Goal: Information Seeking & Learning: Learn about a topic

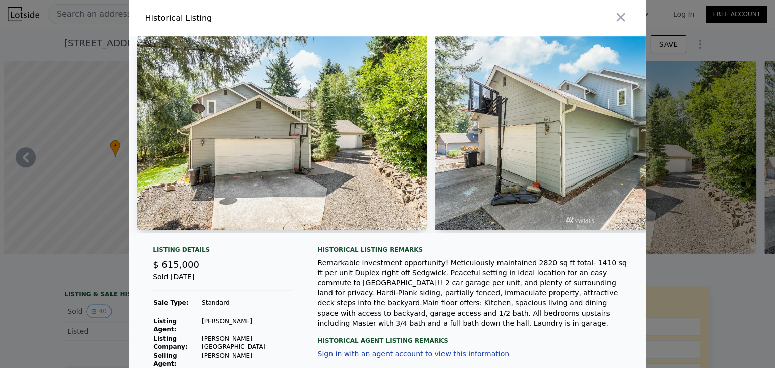
scroll to position [0, 11629]
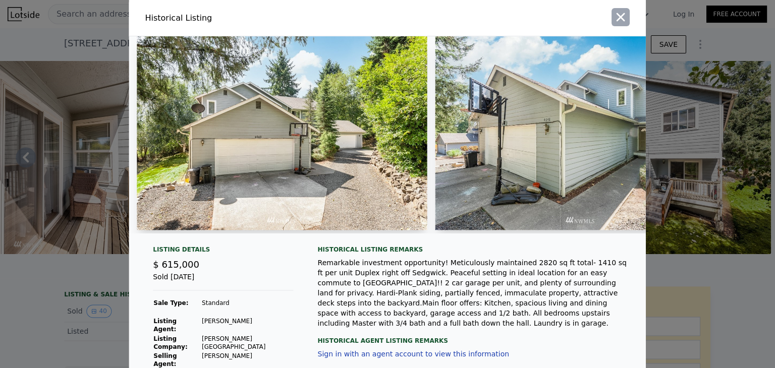
type input "41818"
checkbox input "false"
checkbox input "true"
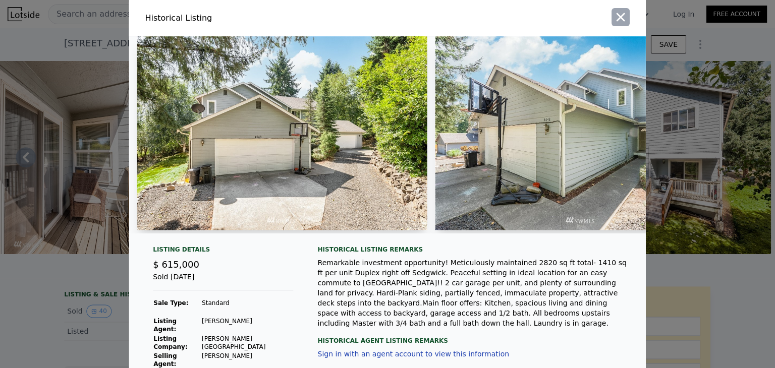
type input "$ 784,000"
type input "$ 69,628"
click at [618, 16] on icon "button" at bounding box center [620, 17] width 14 height 14
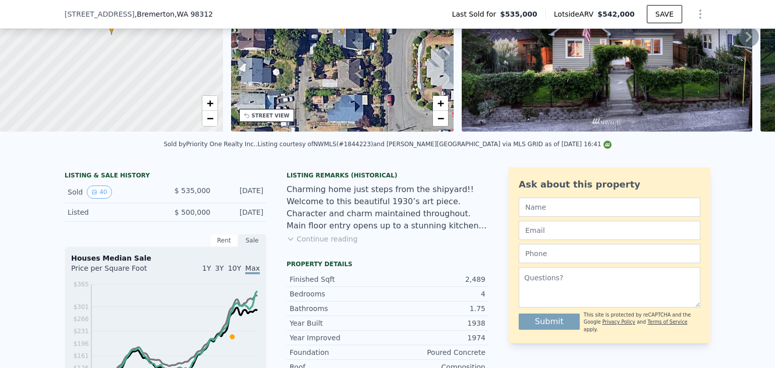
scroll to position [115, 0]
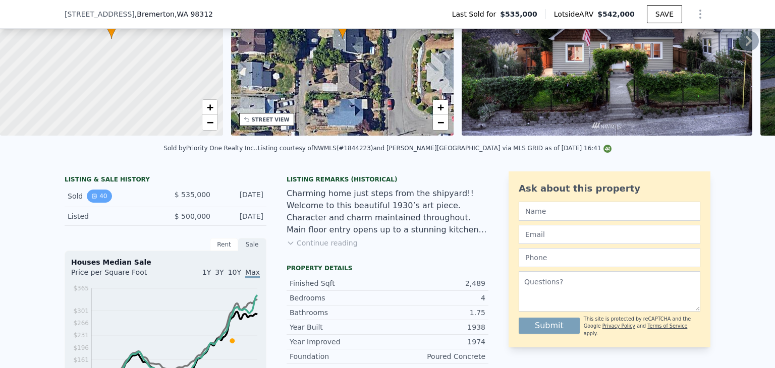
click at [91, 199] on icon "View historical data" at bounding box center [94, 196] width 6 height 6
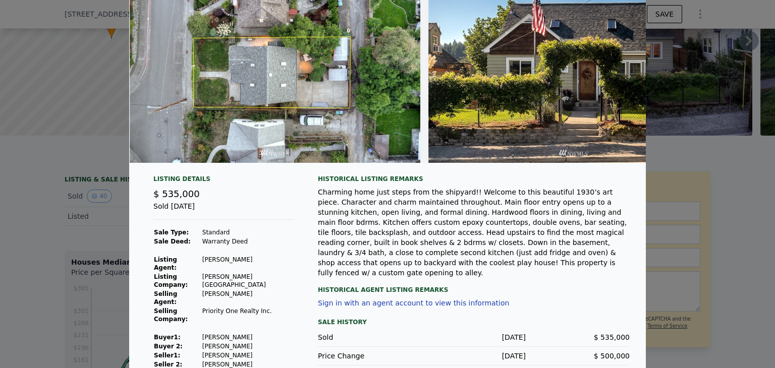
scroll to position [0, 10679]
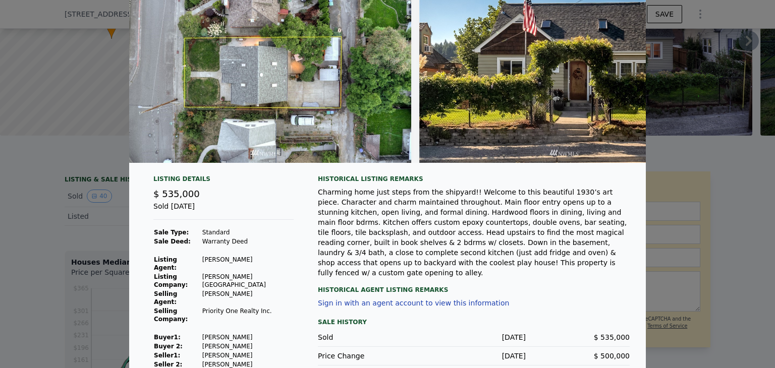
click at [730, 157] on div at bounding box center [387, 184] width 775 height 368
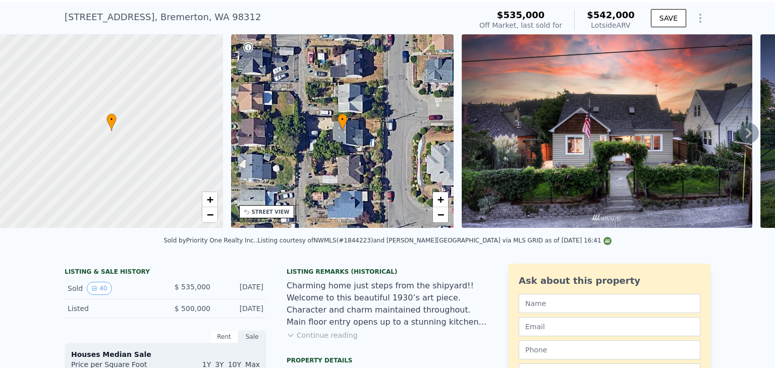
scroll to position [0, 0]
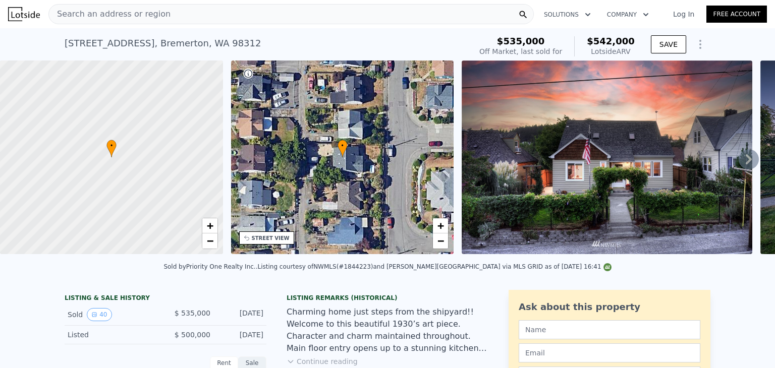
click at [188, 15] on div "Search an address or region" at bounding box center [290, 14] width 485 height 20
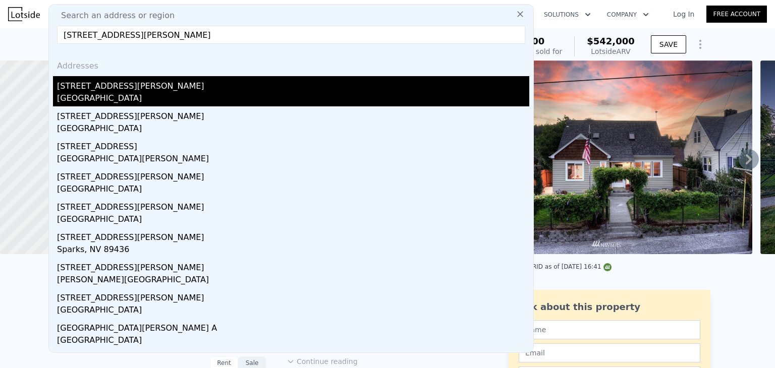
type input "4390 woods rd"
click at [108, 85] on div "[STREET_ADDRESS][PERSON_NAME]" at bounding box center [293, 84] width 472 height 16
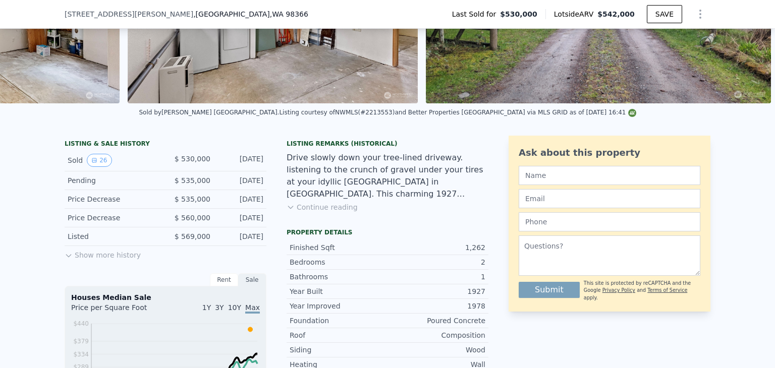
scroll to position [151, 0]
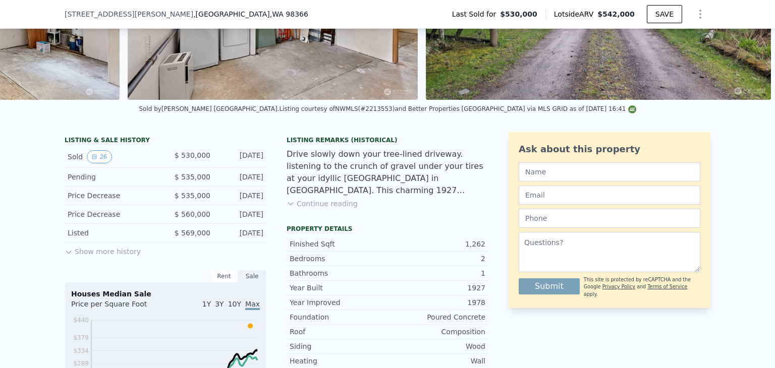
click at [308, 209] on button "Continue reading" at bounding box center [322, 204] width 71 height 10
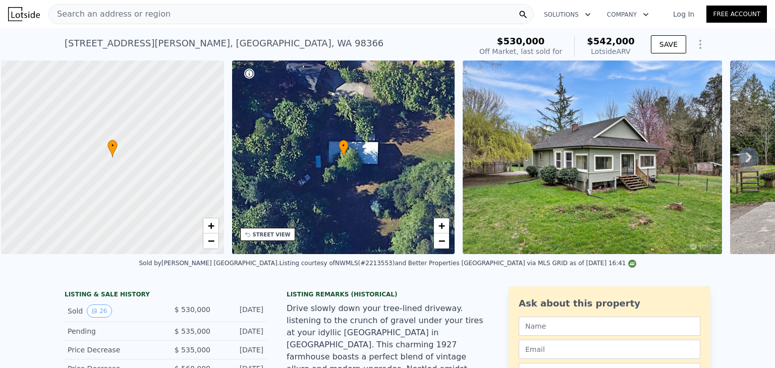
scroll to position [0, 4]
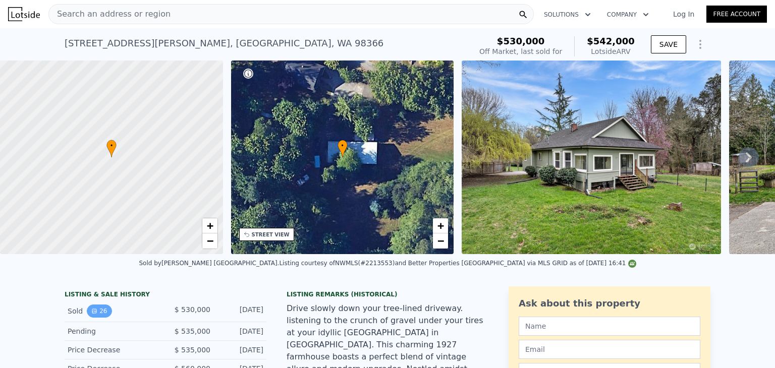
click at [92, 314] on icon "View historical data" at bounding box center [94, 311] width 6 height 6
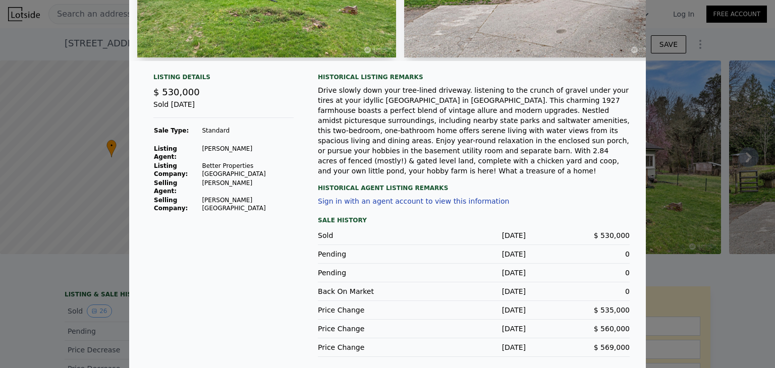
scroll to position [173, 0]
click at [751, 140] on div at bounding box center [387, 184] width 775 height 368
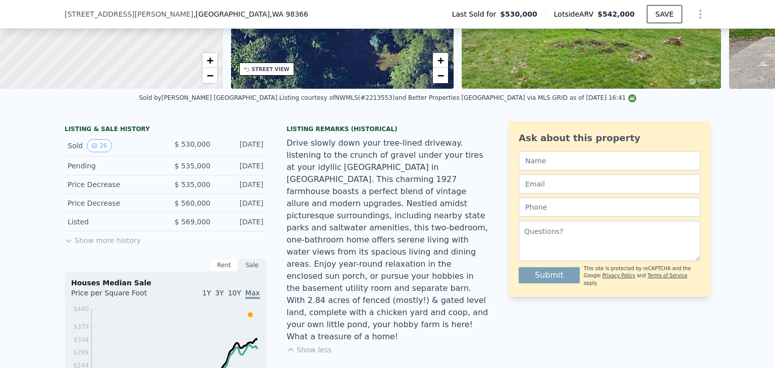
scroll to position [172, 0]
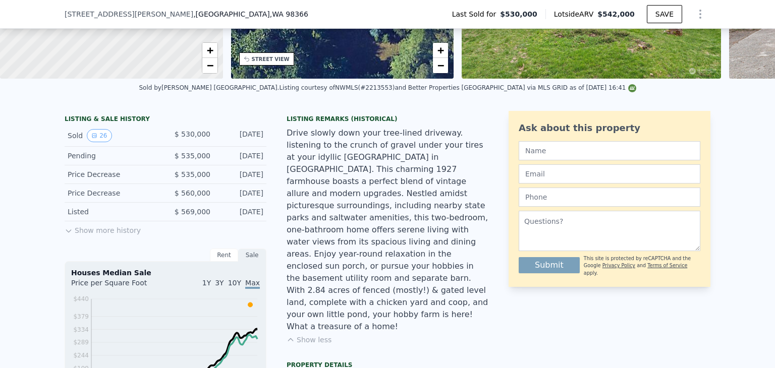
click at [100, 245] on div "LISTING & SALE HISTORY Sold 26 $ 530,000 Jul 15, 2024 Pending $ 535,000 Apr 19,…" at bounding box center [166, 363] width 202 height 504
click at [108, 236] on button "Show more history" at bounding box center [103, 228] width 76 height 14
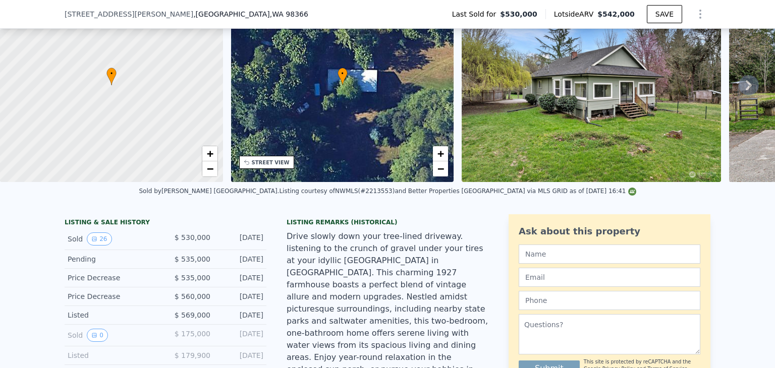
scroll to position [4, 0]
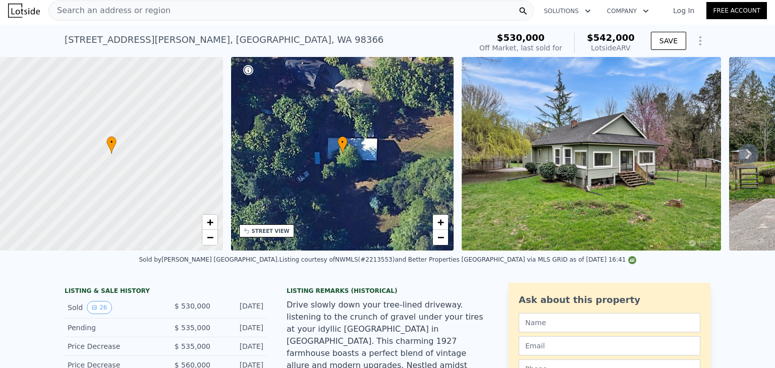
type input "$ 543,000"
type input "-$ 66,074"
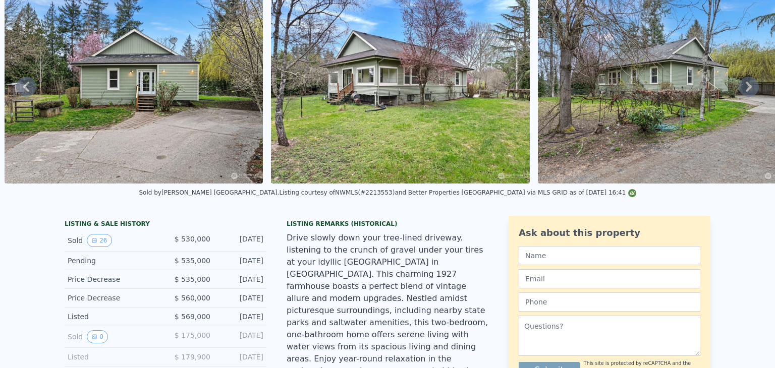
scroll to position [0, 0]
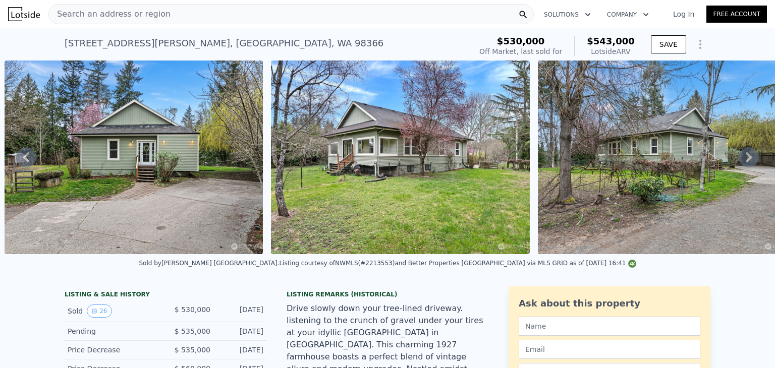
type input "3"
type input "5"
type input "3"
type input "1797"
type input "2623"
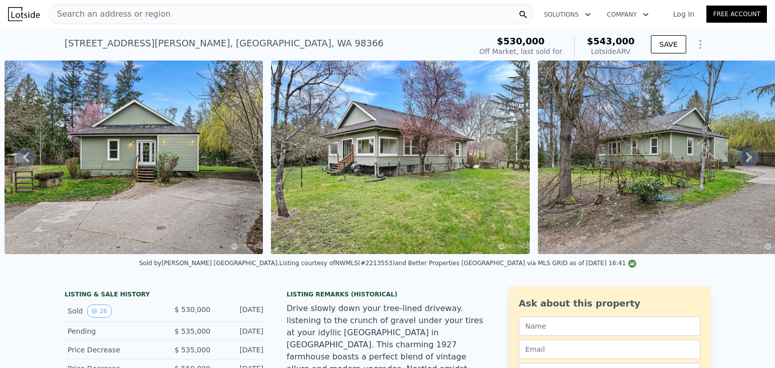
type input "3000"
type input "7405"
type input "$ 542,000"
type input "-$ 72,572"
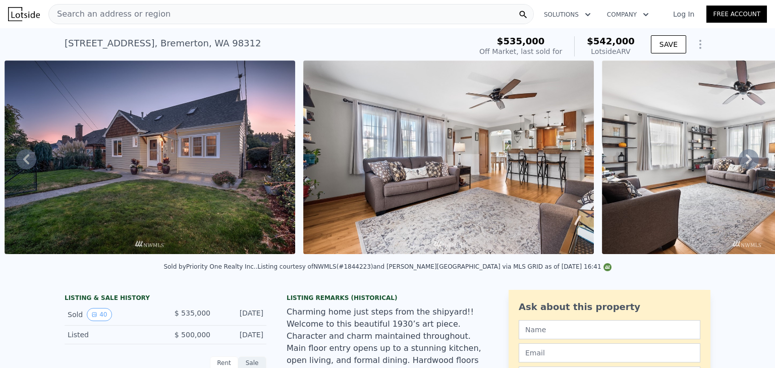
click at [426, 15] on div "Search an address or region" at bounding box center [290, 14] width 485 height 20
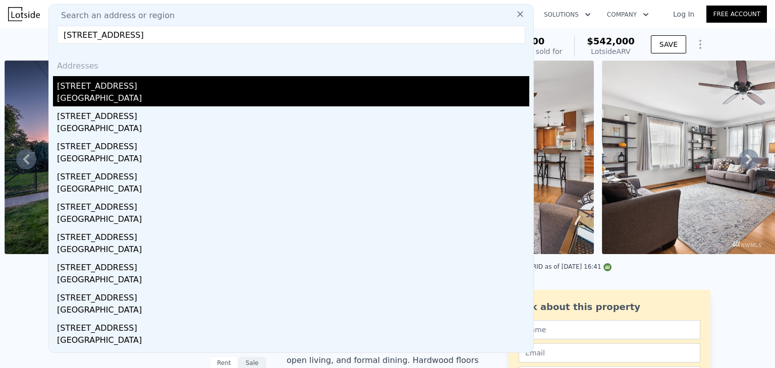
type input "383 stone island rd"
click at [140, 90] on div "383 Stone Island Rd" at bounding box center [293, 84] width 472 height 16
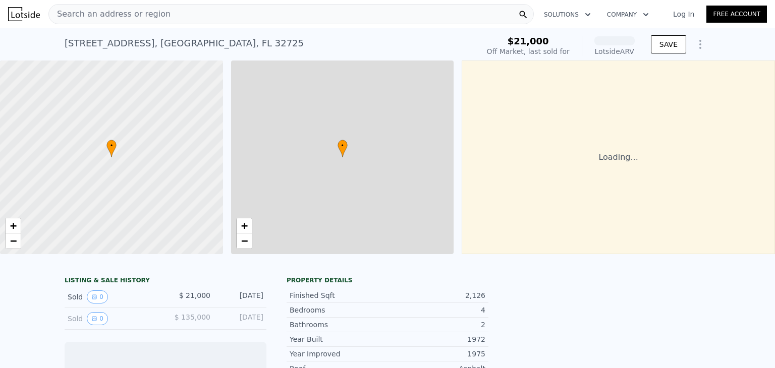
scroll to position [0, 4]
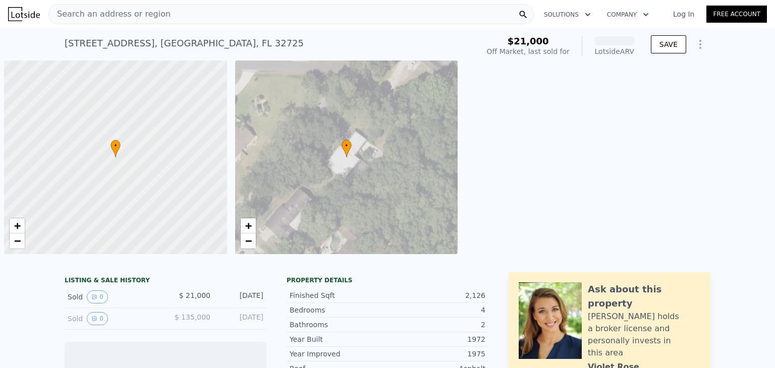
scroll to position [0, 4]
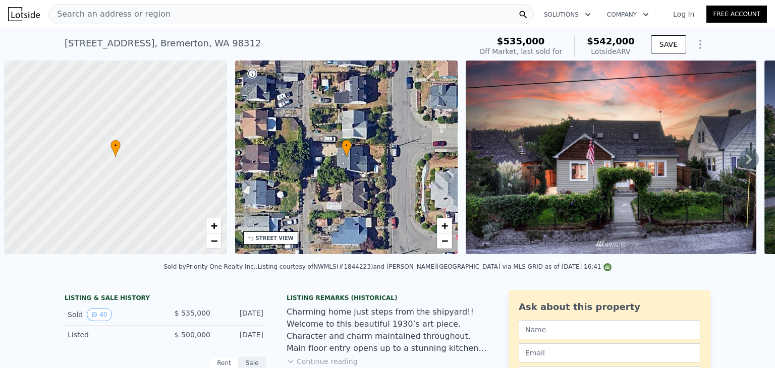
scroll to position [0, 4]
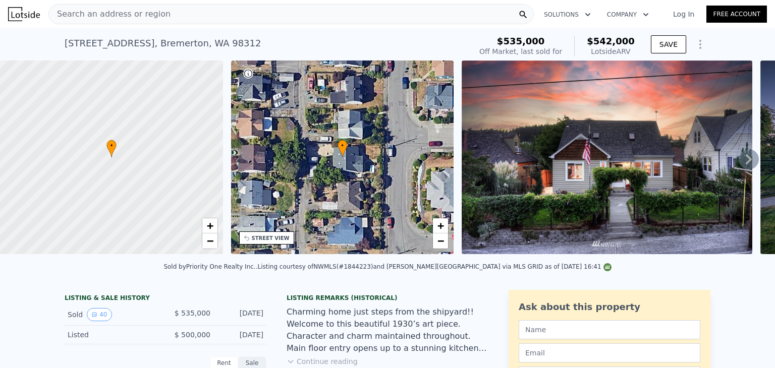
click at [105, 15] on span "Search an address or region" at bounding box center [110, 14] width 122 height 12
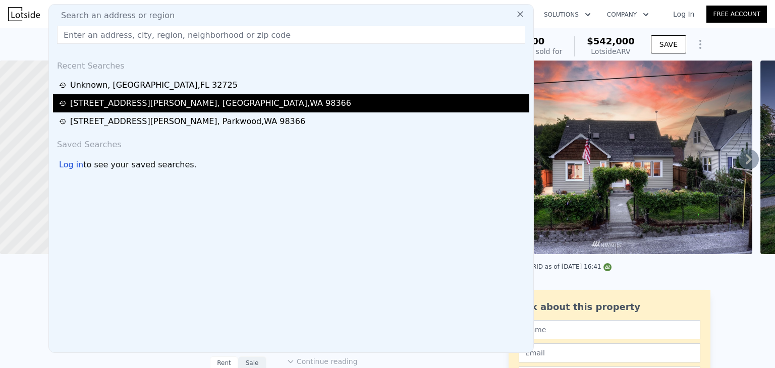
click at [129, 101] on div "[STREET_ADDRESS][PERSON_NAME]" at bounding box center [210, 103] width 281 height 12
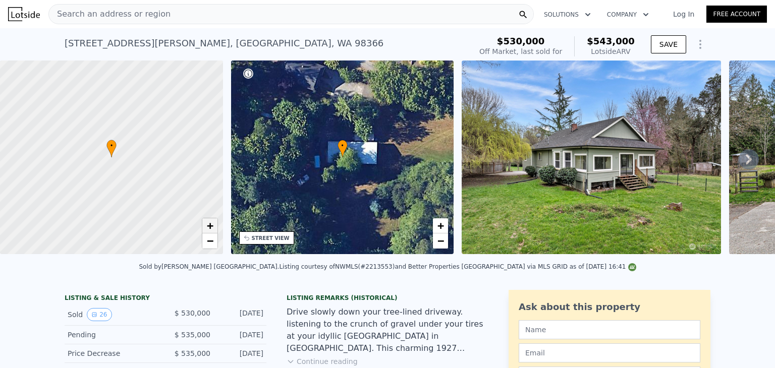
click at [211, 226] on span "+" at bounding box center [209, 225] width 7 height 13
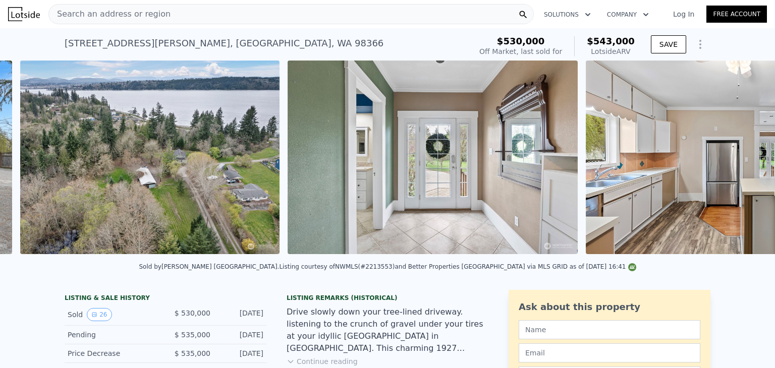
scroll to position [0, 1529]
